Goal: Task Accomplishment & Management: Complete application form

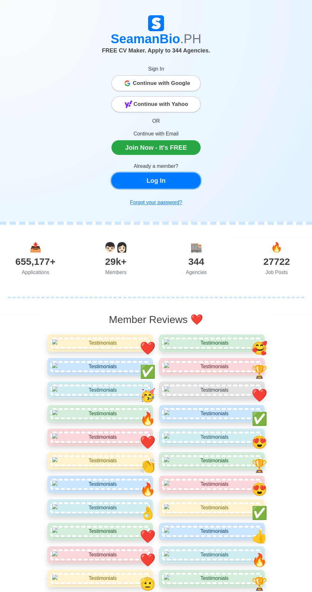
click at [190, 183] on link "Log In" at bounding box center [155, 181] width 89 height 16
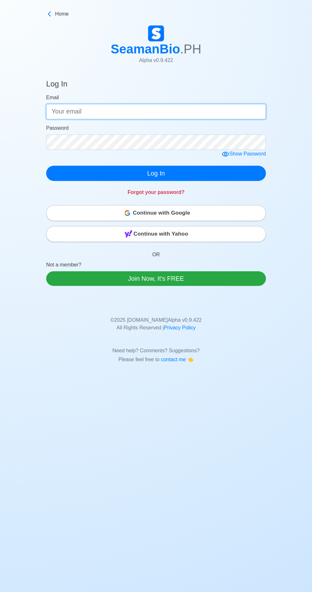
click at [156, 111] on input "Email" at bounding box center [156, 111] width 220 height 15
type input "[EMAIL_ADDRESS][DOMAIN_NAME]"
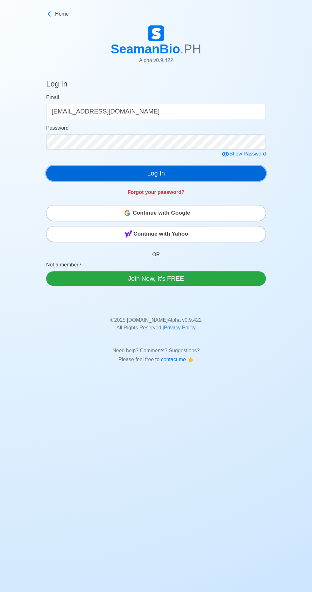
click at [162, 168] on button "Log In" at bounding box center [156, 173] width 220 height 15
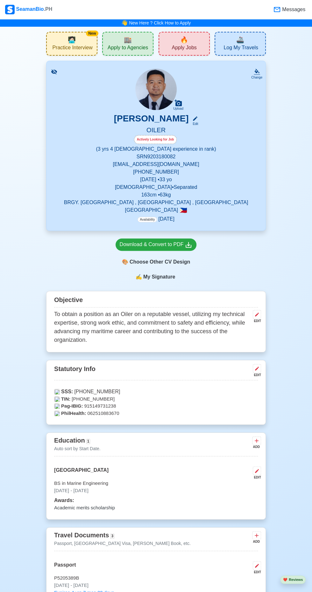
click at [133, 43] on div "🏬 Apply to Agencies" at bounding box center [127, 44] width 51 height 24
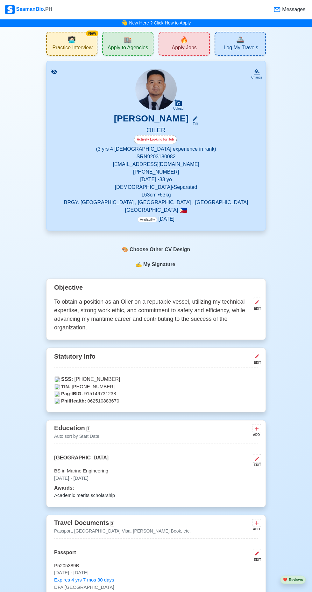
click at [179, 45] on span "Apply Jobs" at bounding box center [184, 49] width 25 height 8
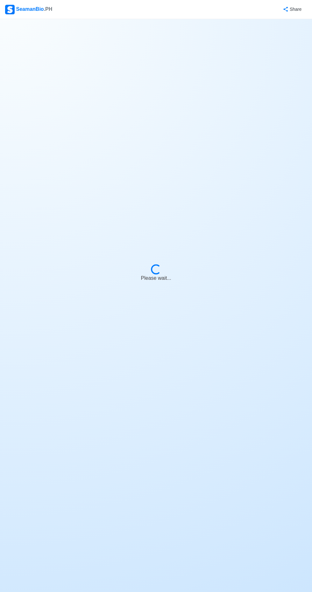
select select "Oiler"
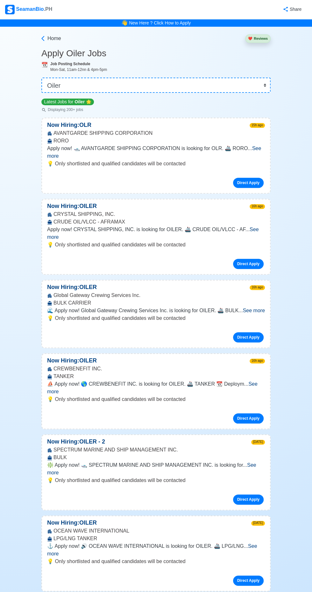
click at [246, 148] on span "See more" at bounding box center [154, 152] width 214 height 13
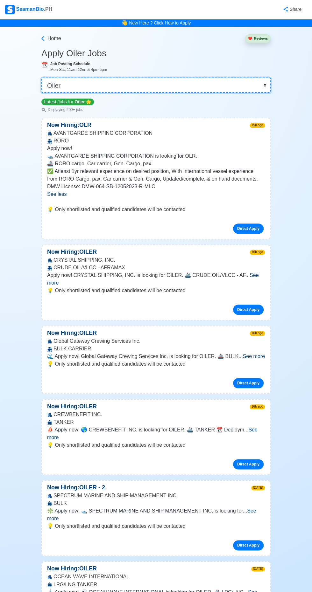
click at [268, 83] on select "👉 Select Rank or Position Master Chief Officer 2nd Officer 3rd Officer Junior O…" at bounding box center [155, 85] width 229 height 15
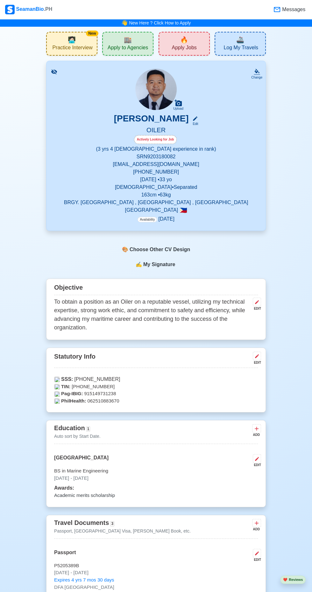
click at [131, 45] on span "Apply to Agencies" at bounding box center [128, 49] width 40 height 8
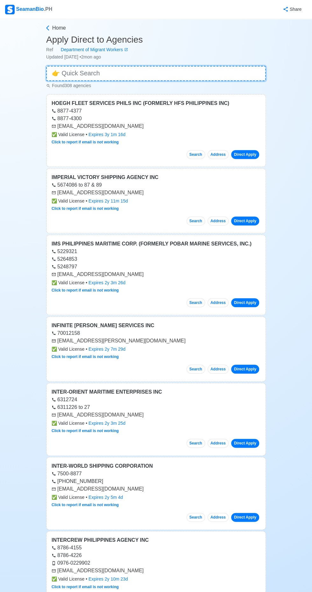
click at [220, 77] on input at bounding box center [156, 73] width 220 height 15
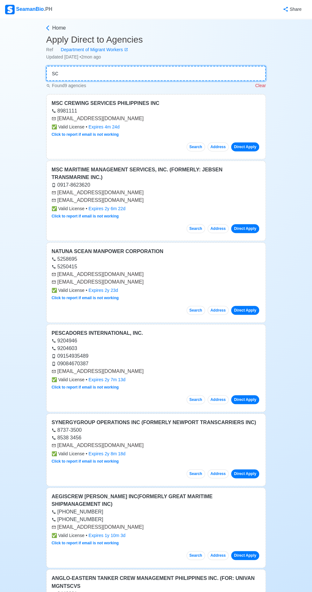
type input "s"
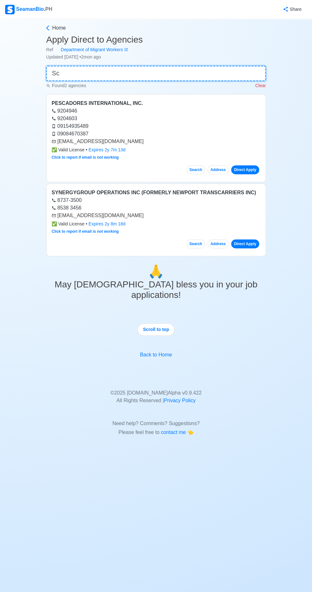
type input "S"
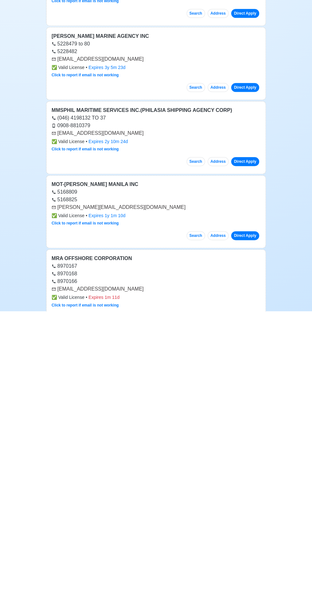
scroll to position [3504, 0]
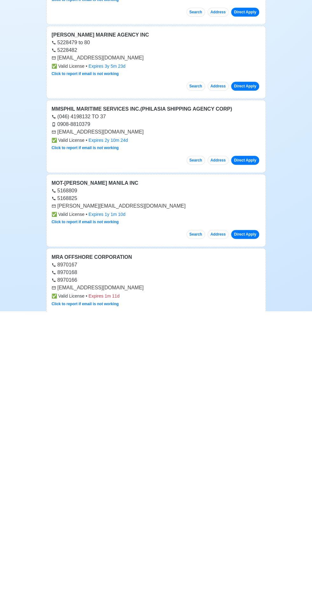
click at [182, 557] on div "8970166" at bounding box center [156, 561] width 209 height 8
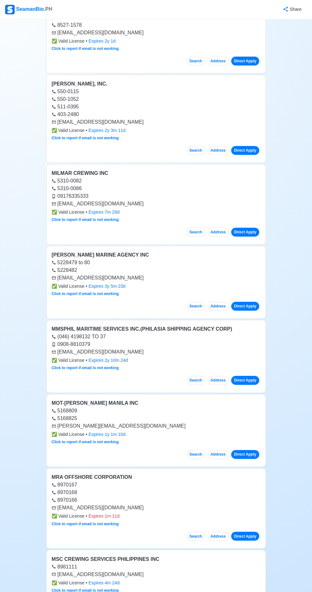
scroll to position [3566, 0]
click at [256, 531] on link "Direct Apply" at bounding box center [245, 535] width 28 height 9
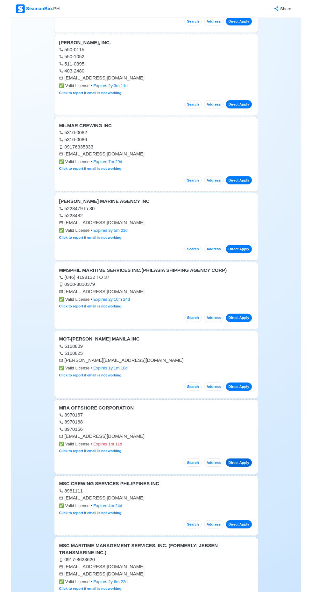
scroll to position [3611, 0]
